Goal: Task Accomplishment & Management: Use online tool/utility

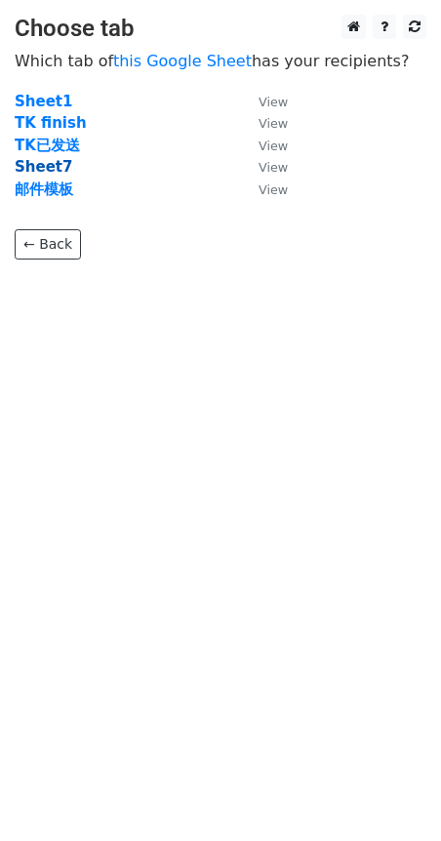
click at [42, 170] on strong "Sheet7" at bounding box center [44, 167] width 58 height 18
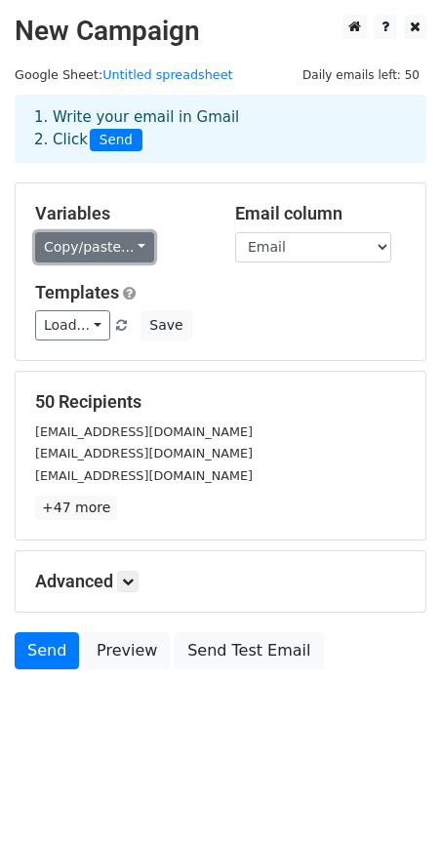
drag, startPoint x: 0, startPoint y: 0, endPoint x: 138, endPoint y: 249, distance: 284.6
click at [139, 249] on link "Copy/paste..." at bounding box center [94, 247] width 119 height 30
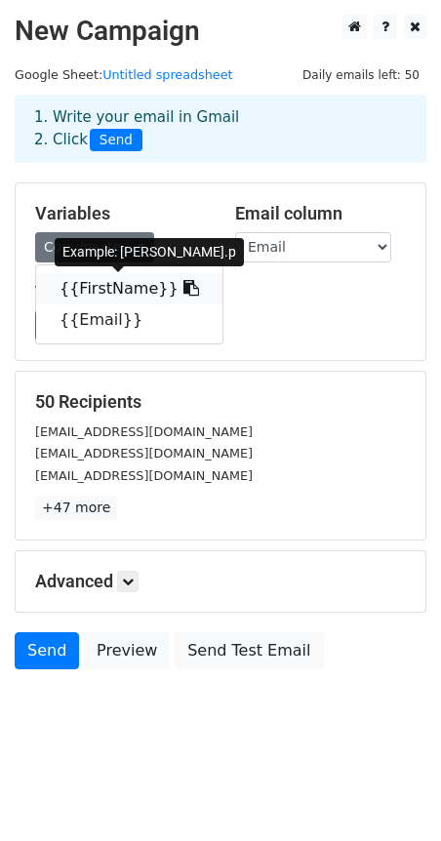
click at [142, 285] on link "{{FirstName}}" at bounding box center [129, 288] width 186 height 31
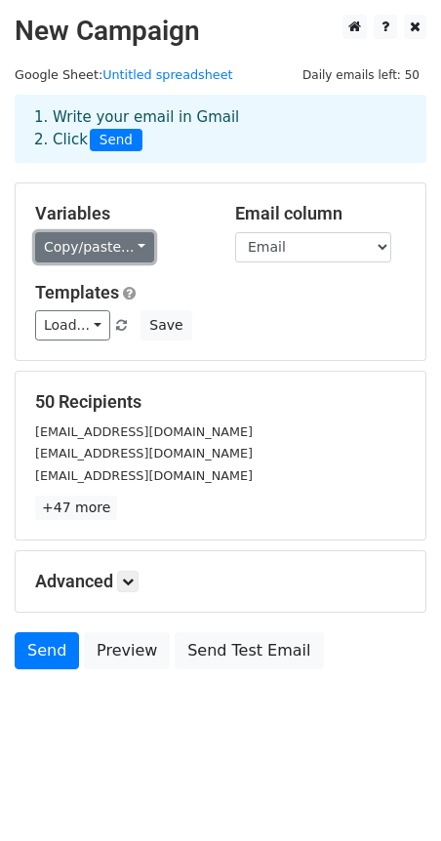
click at [145, 250] on link "Copy/paste..." at bounding box center [94, 247] width 119 height 30
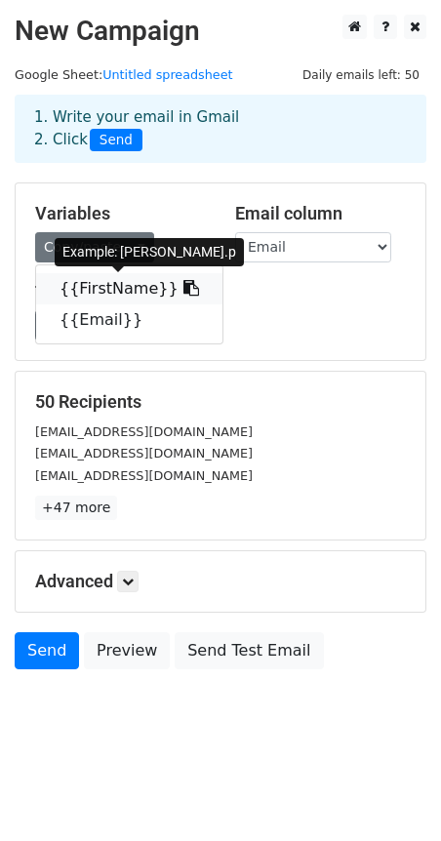
click at [127, 285] on link "{{FirstName}}" at bounding box center [129, 288] width 186 height 31
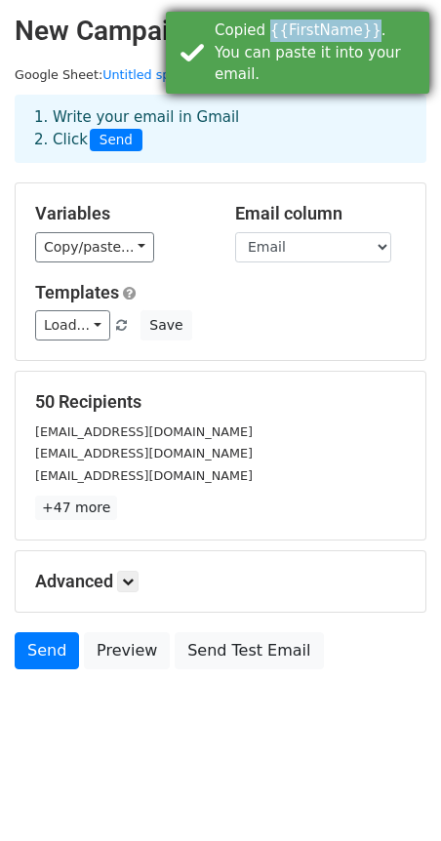
drag, startPoint x: 270, startPoint y: 24, endPoint x: 358, endPoint y: 31, distance: 88.0
click at [358, 31] on div "Copied {{FirstName}}. You can paste it into your email." at bounding box center [318, 53] width 207 height 66
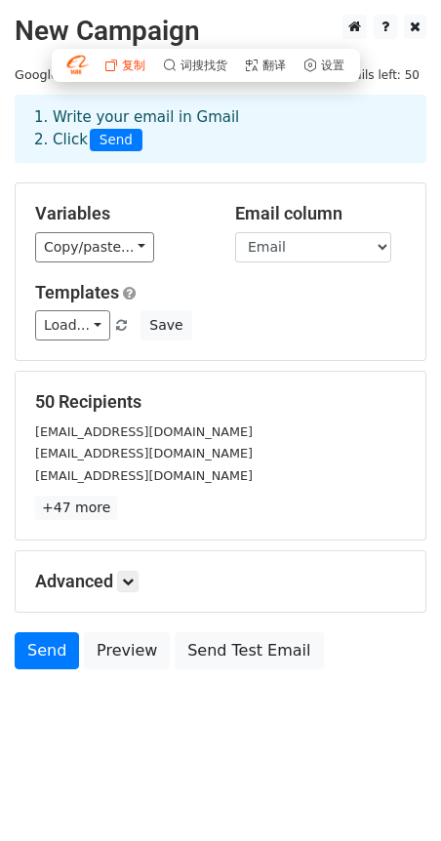
click at [129, 58] on button " 复制" at bounding box center [124, 66] width 45 height 18
